Goal: Go to known website: Access a specific website the user already knows

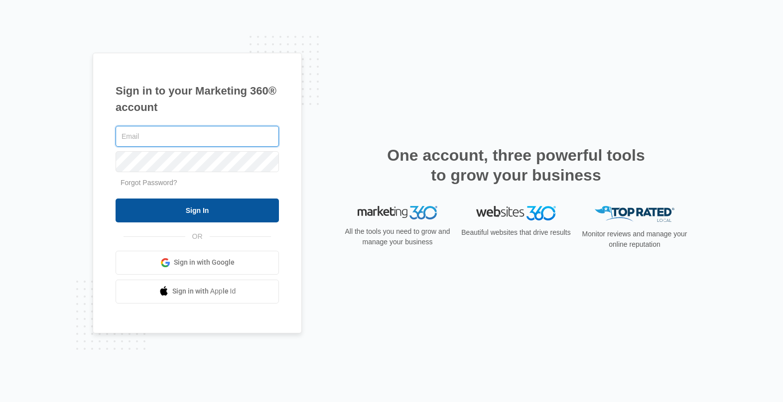
type input "[EMAIL_ADDRESS][DOMAIN_NAME]"
click at [163, 214] on input "Sign In" at bounding box center [196, 211] width 163 height 24
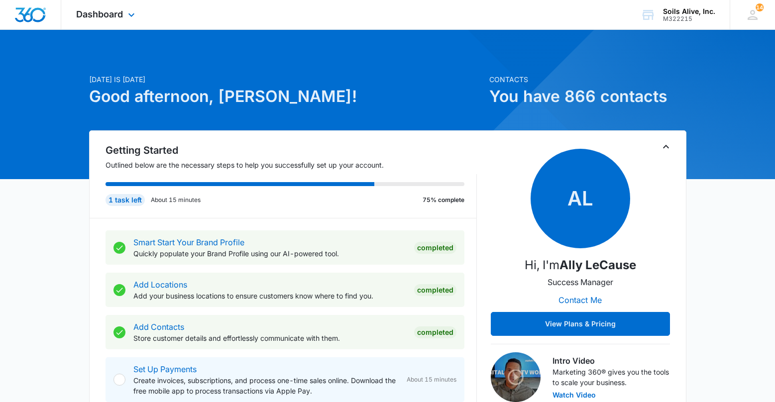
click at [120, 6] on div "Dashboard Apps Reputation Websites Forms CRM Email Social POS Content Ads Intel…" at bounding box center [106, 14] width 91 height 29
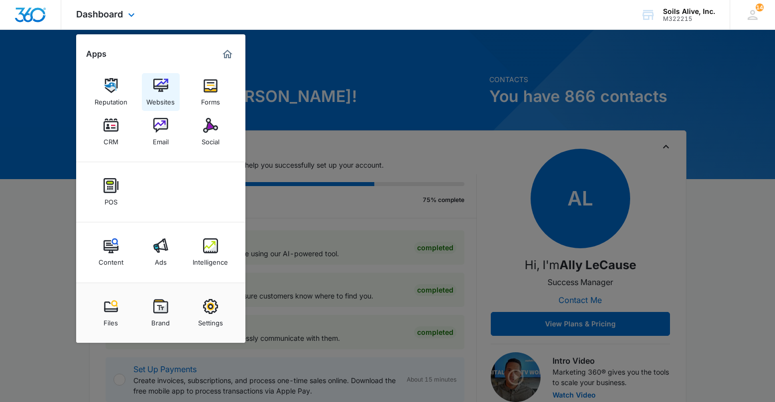
click at [161, 89] on img at bounding box center [160, 85] width 15 height 15
